Goal: Check status

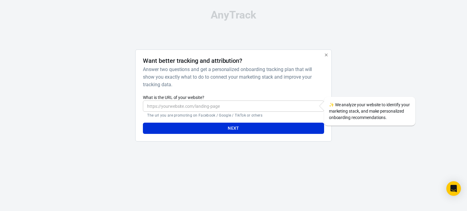
click at [327, 53] on icon "button" at bounding box center [326, 55] width 5 height 5
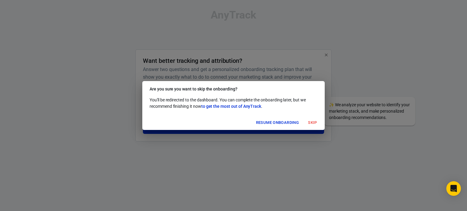
click at [311, 119] on button "Skip" at bounding box center [312, 122] width 19 height 9
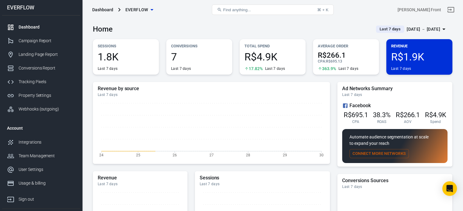
click at [427, 31] on div "[DATE] － [DATE]" at bounding box center [422, 30] width 33 height 8
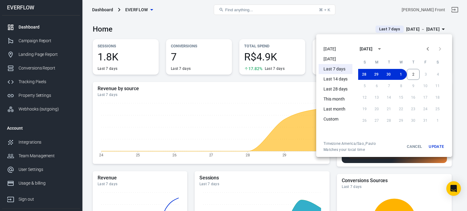
click at [336, 57] on li "[DATE]" at bounding box center [336, 59] width 34 height 10
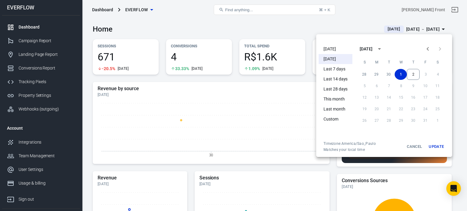
click at [222, 25] on div at bounding box center [233, 105] width 467 height 211
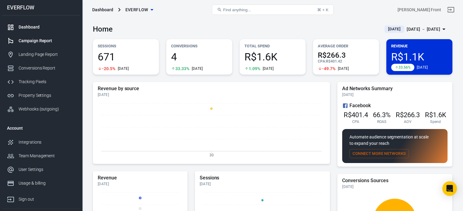
click at [42, 44] on div "Campaign Report" at bounding box center [47, 41] width 57 height 6
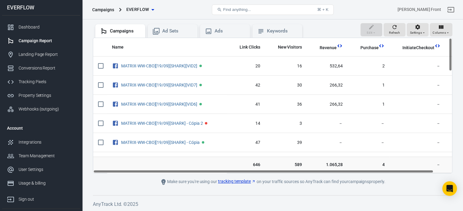
scroll to position [0, 19]
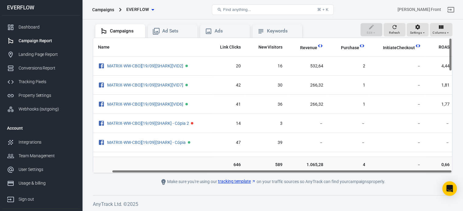
drag, startPoint x: 295, startPoint y: 171, endPoint x: 358, endPoint y: 180, distance: 63.9
click at [358, 180] on main "Verify Ads Integration on Pixel Settings to display your campaigns AnyTrack rel…" at bounding box center [272, 80] width 359 height 212
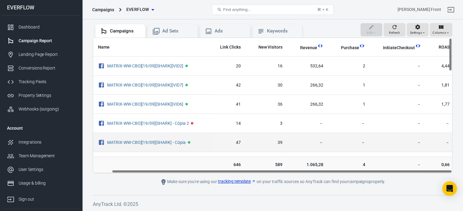
scroll to position [0, 0]
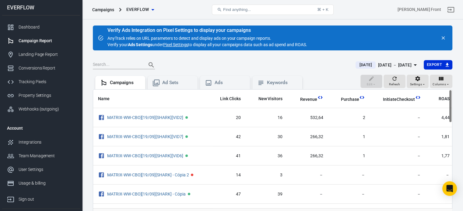
click at [392, 63] on div "[DATE] － [DATE]" at bounding box center [394, 65] width 33 height 8
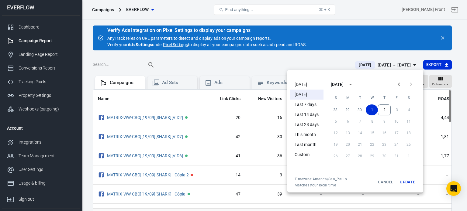
click at [301, 81] on li "[DATE]" at bounding box center [307, 85] width 34 height 10
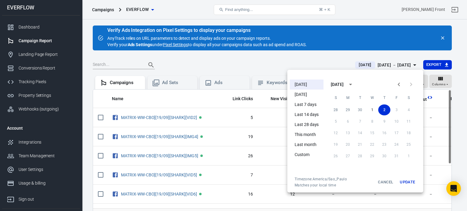
click at [360, 8] on div at bounding box center [233, 105] width 467 height 211
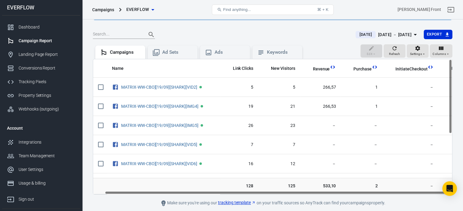
scroll to position [0, 12]
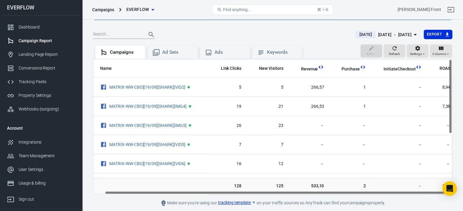
drag, startPoint x: 307, startPoint y: 193, endPoint x: 348, endPoint y: 198, distance: 41.7
click at [348, 198] on main "Verify Ads Integration on Pixel Settings to display your campaigns AnyTrack rel…" at bounding box center [272, 101] width 359 height 212
